Goal: Book appointment/travel/reservation

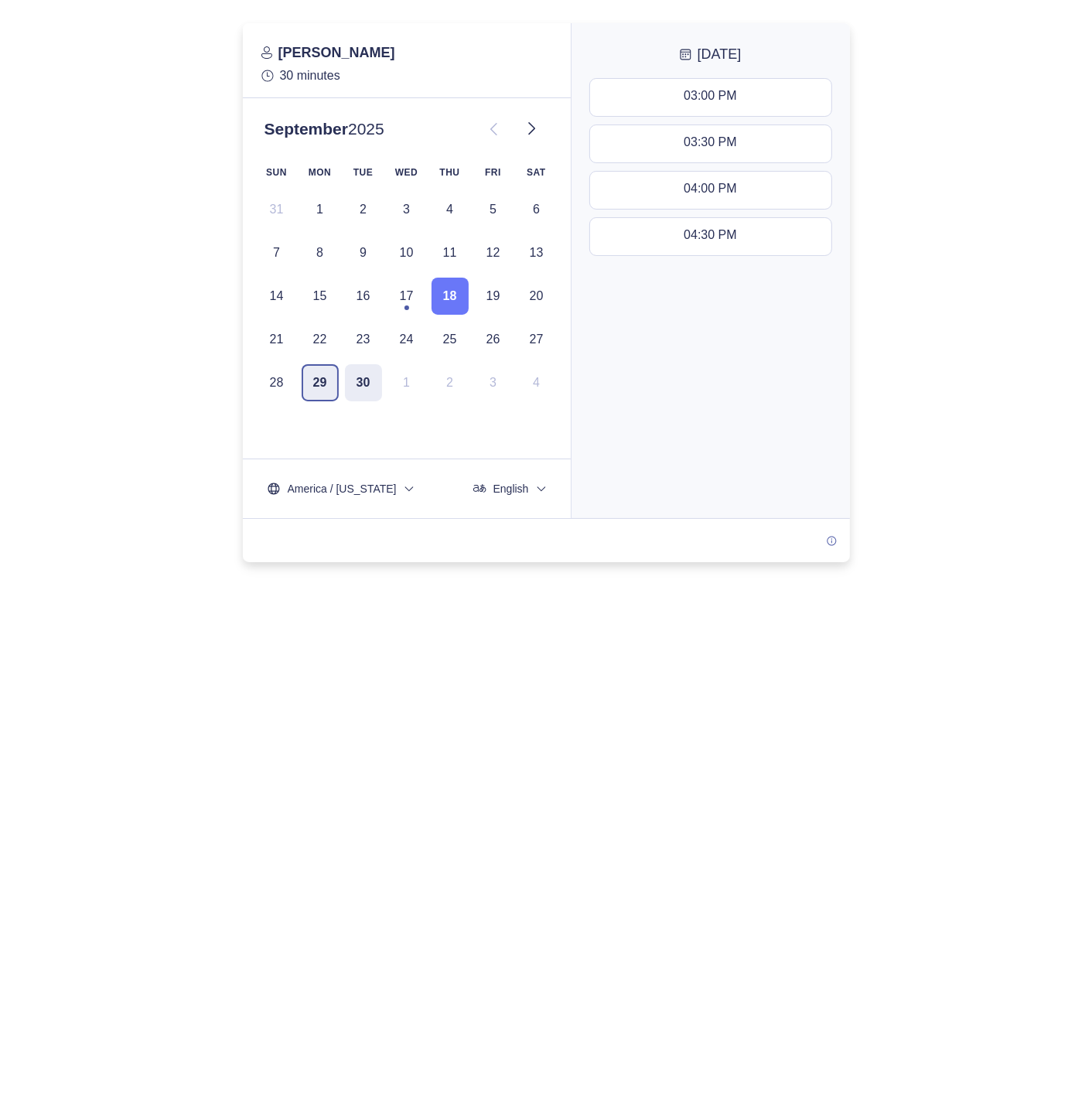
click at [311, 380] on button "29" at bounding box center [320, 383] width 37 height 37
click at [350, 391] on button "30" at bounding box center [364, 383] width 37 height 37
click at [317, 397] on button "29" at bounding box center [320, 383] width 37 height 37
click at [348, 396] on button "30" at bounding box center [364, 383] width 37 height 37
click at [327, 403] on div "[PERSON_NAME] 30 minutes [DATE] SUN MON TUE WED THU FRI SAT 31 1 2 3 4 5 6 7 8 …" at bounding box center [407, 228] width 297 height 384
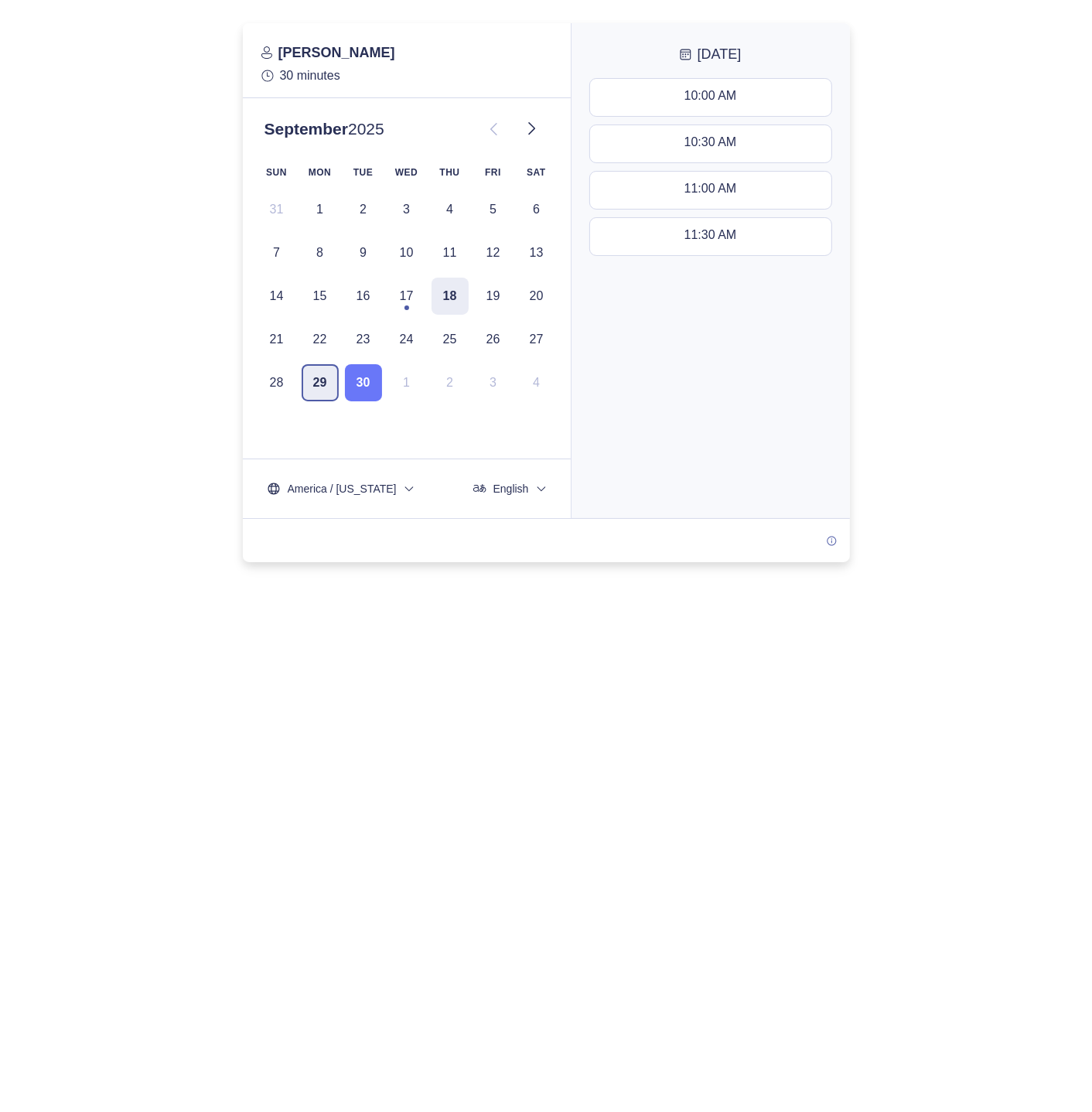
drag, startPoint x: 330, startPoint y: 372, endPoint x: 334, endPoint y: 380, distance: 8.9
click at [330, 374] on button "29" at bounding box center [320, 383] width 37 height 37
click at [348, 384] on button "30" at bounding box center [364, 383] width 37 height 37
click at [320, 401] on div "[PERSON_NAME] 30 minutes [DATE] SUN MON TUE WED THU FRI SAT 31 1 2 3 4 5 6 7 8 …" at bounding box center [407, 228] width 297 height 384
click at [320, 394] on button "29" at bounding box center [320, 383] width 37 height 37
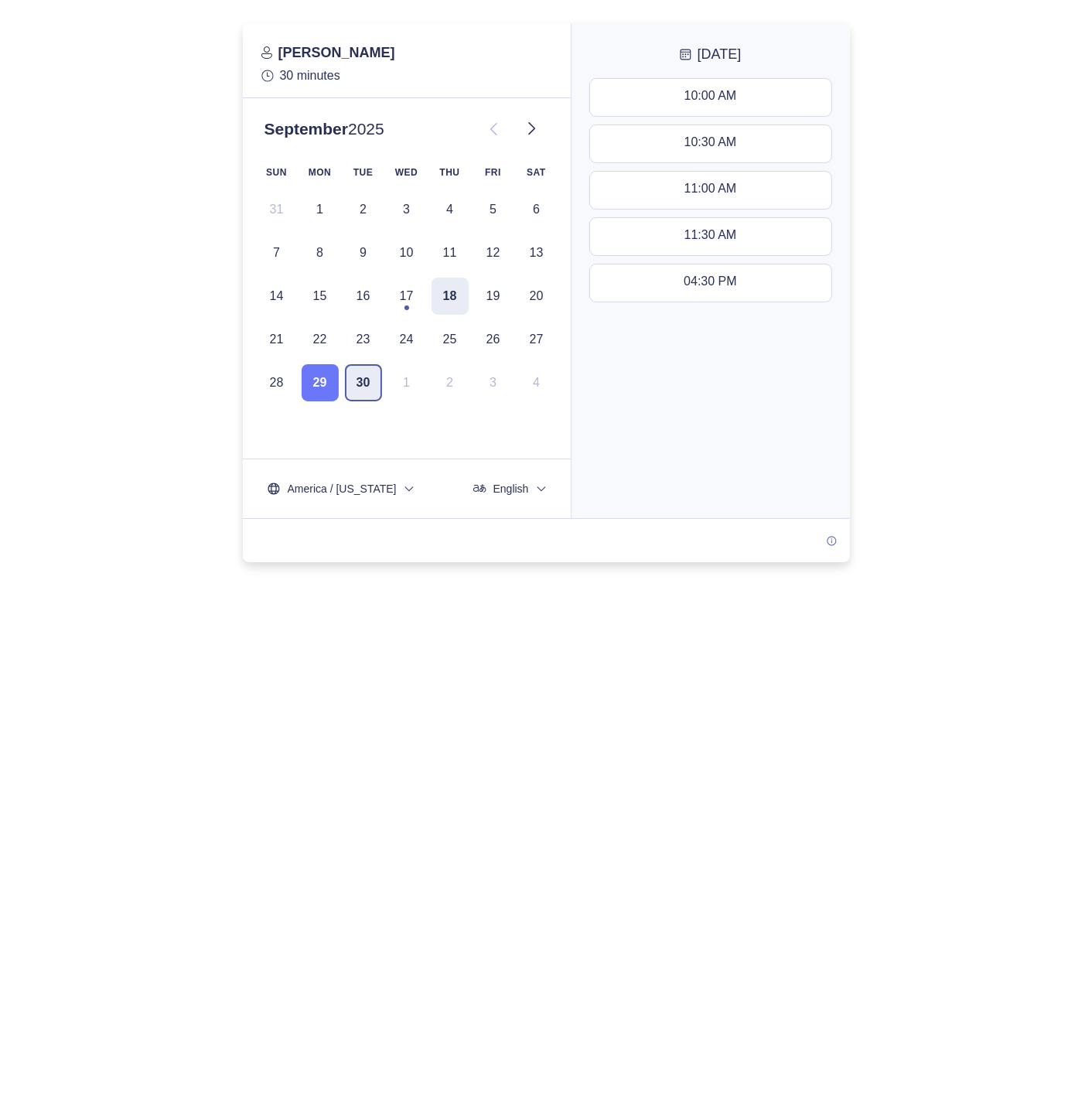
click at [355, 390] on button "30" at bounding box center [364, 383] width 37 height 37
click at [317, 391] on button "29" at bounding box center [320, 383] width 37 height 37
click at [363, 383] on button "30" at bounding box center [364, 383] width 37 height 37
click at [712, 236] on div "11:30 AM - 12:00 PM" at bounding box center [710, 237] width 116 height 17
